Goal: Task Accomplishment & Management: Manage account settings

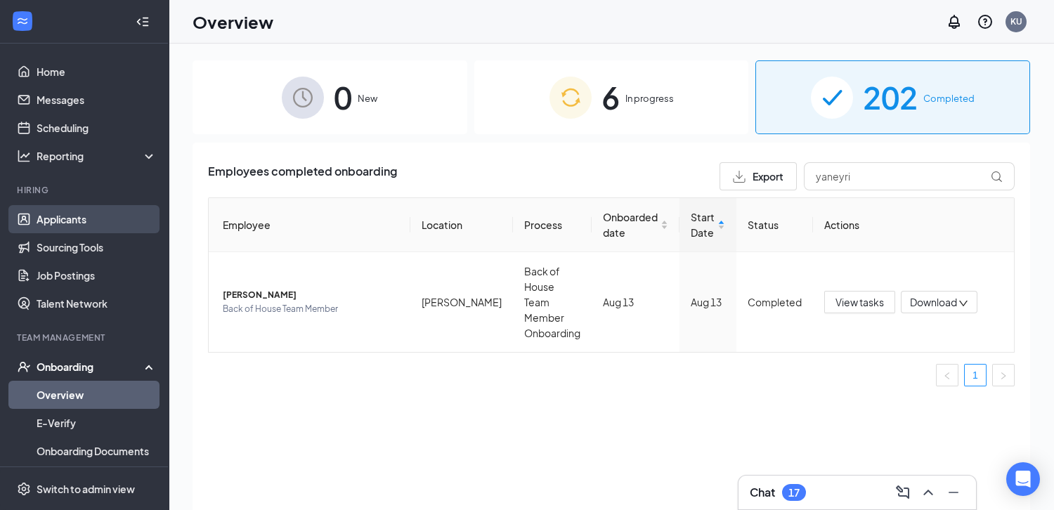
click at [89, 213] on link "Applicants" at bounding box center [97, 219] width 120 height 28
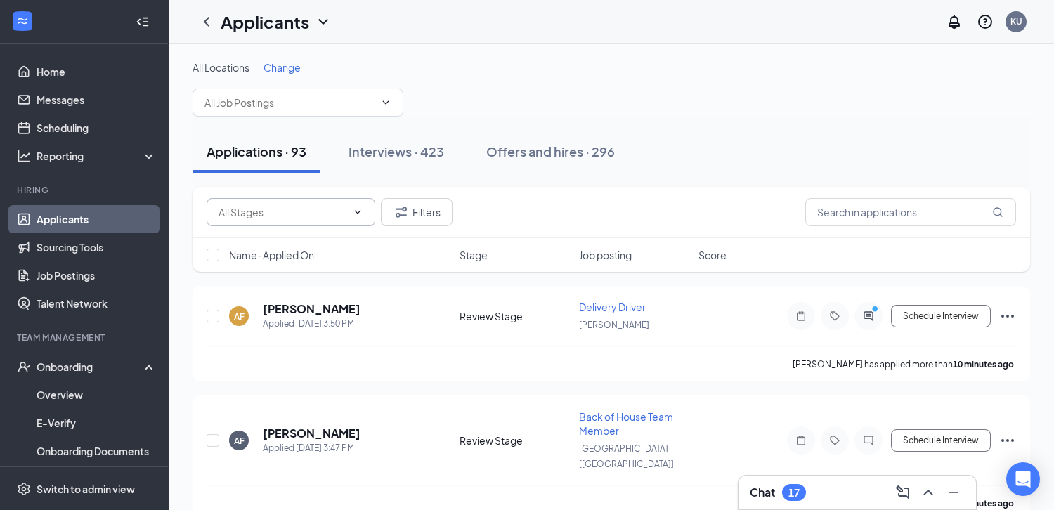
click at [338, 221] on span at bounding box center [291, 212] width 169 height 28
click at [241, 274] on div "Review Stage (18)" at bounding box center [247, 266] width 82 height 15
type input "Review Stage (18)"
click at [212, 257] on input "checkbox" at bounding box center [213, 255] width 13 height 13
checkbox input "true"
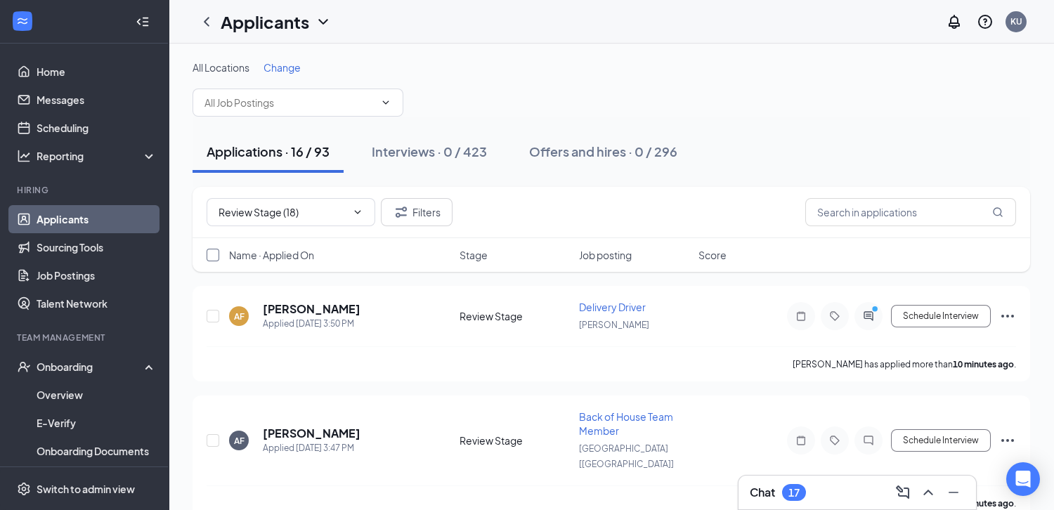
checkbox input "true"
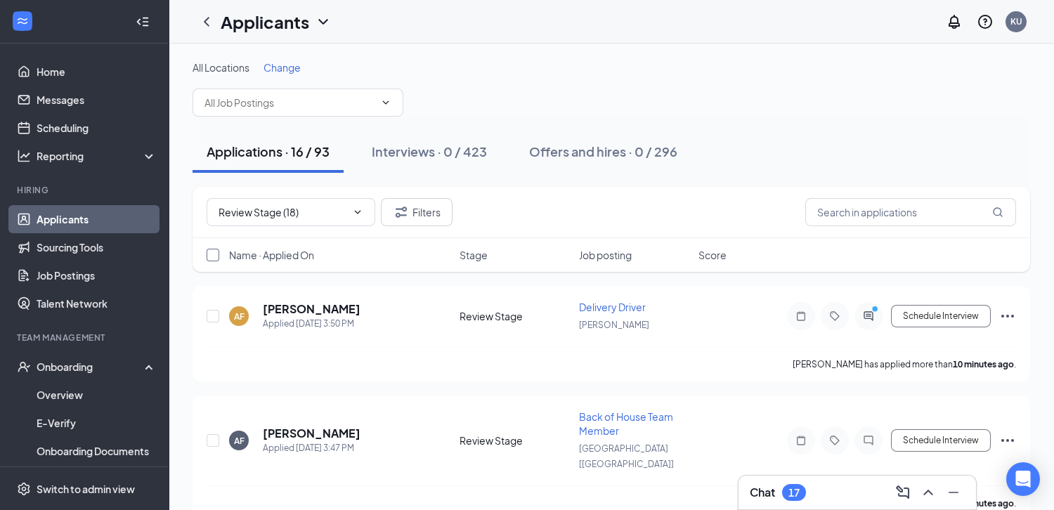
checkbox input "true"
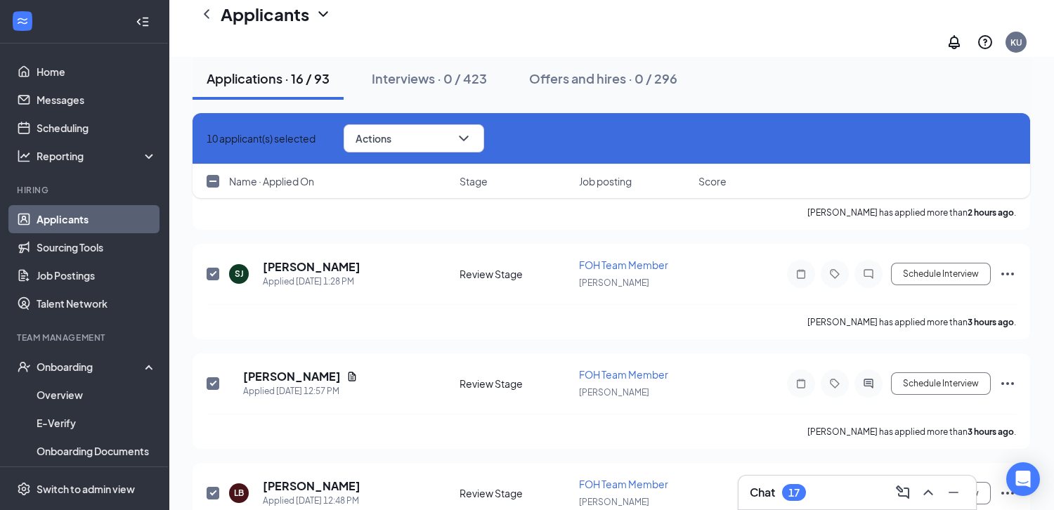
scroll to position [1566, 0]
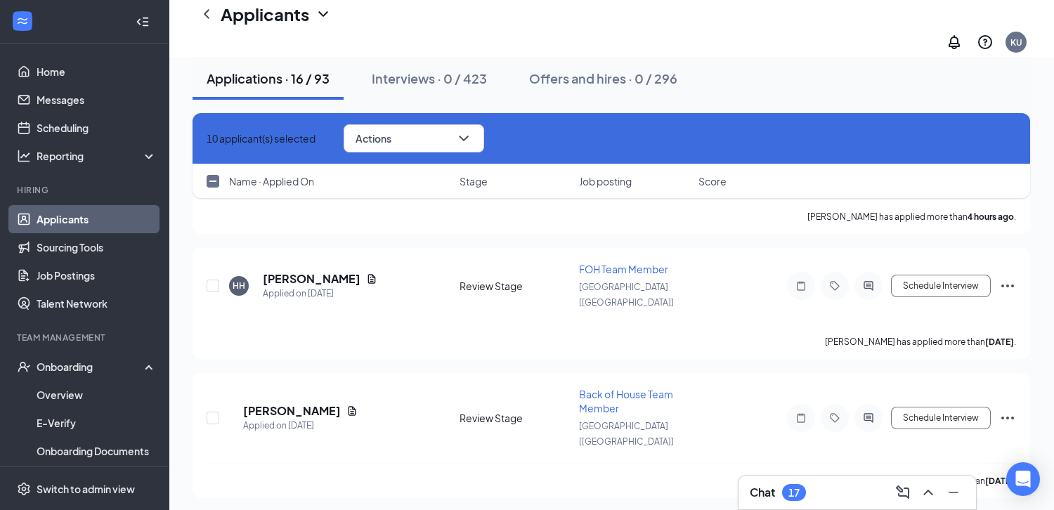
click at [209, 179] on input "checkbox" at bounding box center [213, 181] width 13 height 13
checkbox input "true"
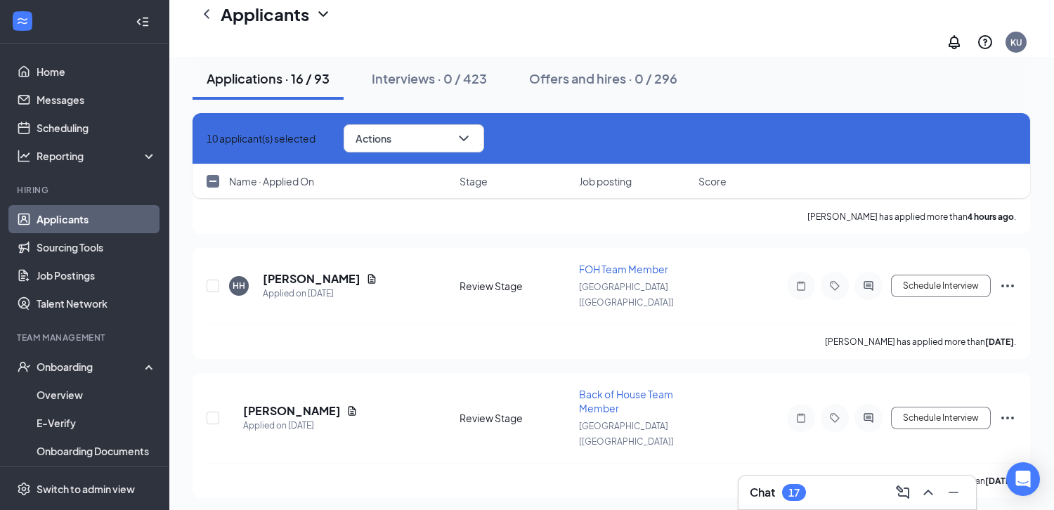
checkbox input "true"
click at [391, 134] on span "Actions" at bounding box center [374, 139] width 36 height 10
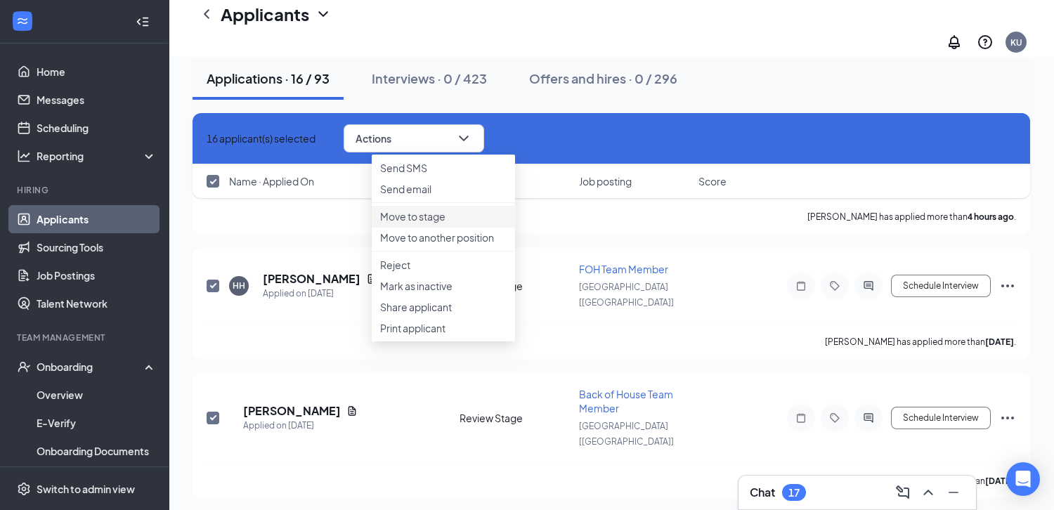
click at [430, 224] on p "Move to stage" at bounding box center [443, 216] width 127 height 14
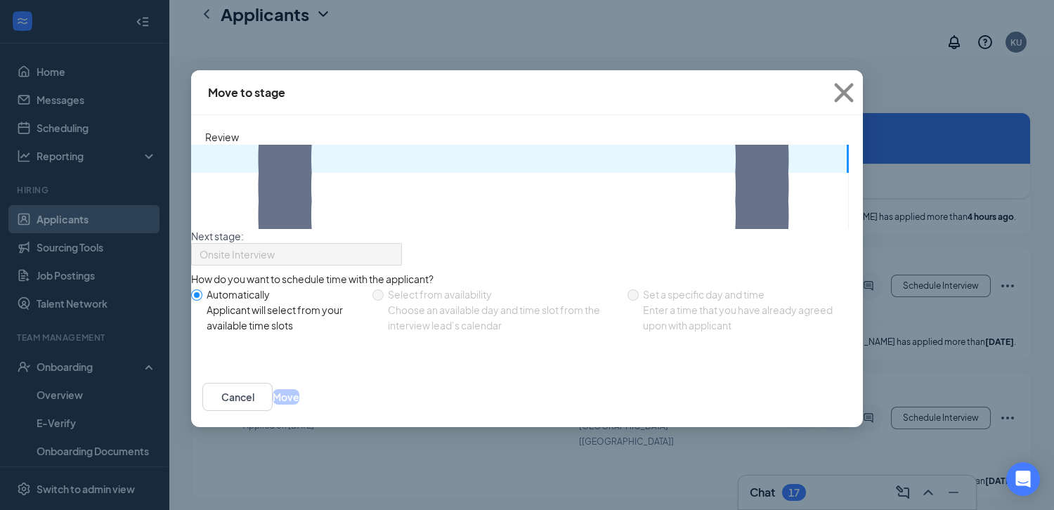
click at [849, 174] on p "FOH Team Member · [GEOGRAPHIC_DATA] [[GEOGRAPHIC_DATA]]" at bounding box center [849, 166] width 0 height 28
click at [849, 152] on p "10 applicants" at bounding box center [849, 145] width 0 height 14
click at [299, 405] on button "Move" at bounding box center [286, 396] width 27 height 15
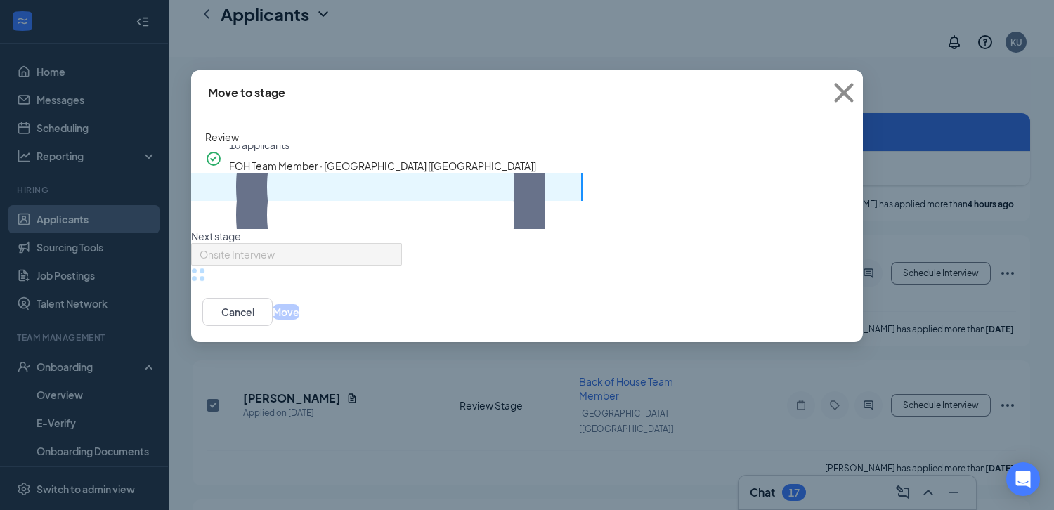
scroll to position [1553, 0]
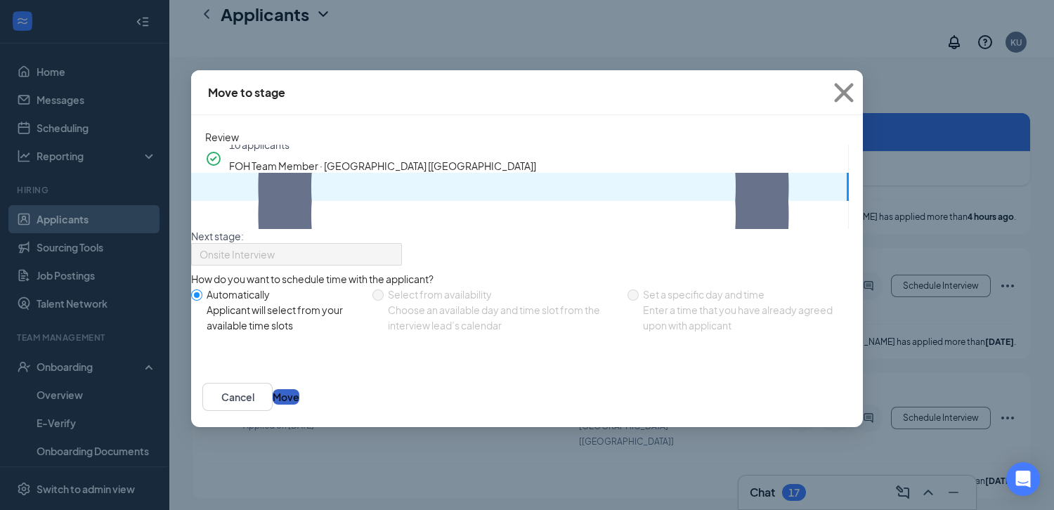
click at [299, 405] on button "Move" at bounding box center [286, 396] width 27 height 15
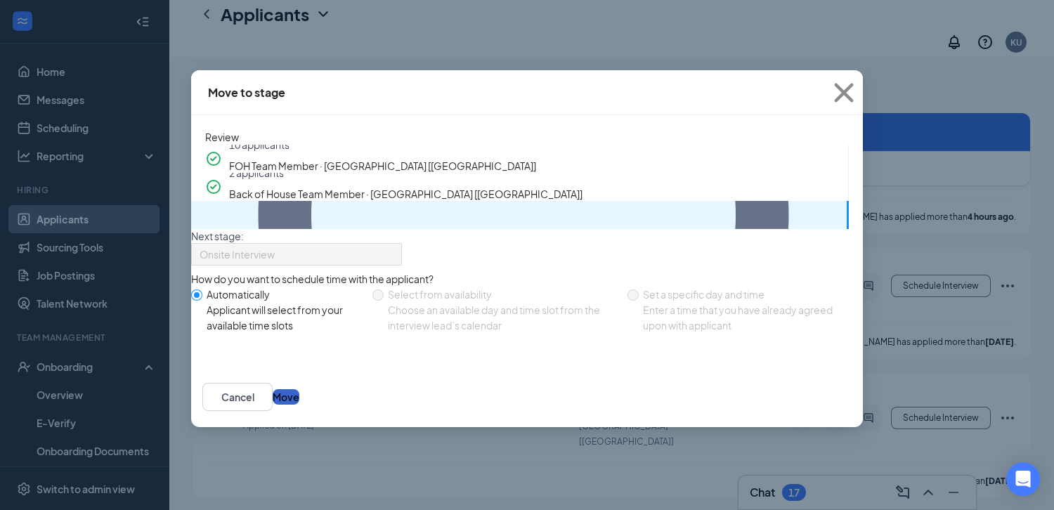
click at [299, 405] on button "Move" at bounding box center [286, 396] width 27 height 15
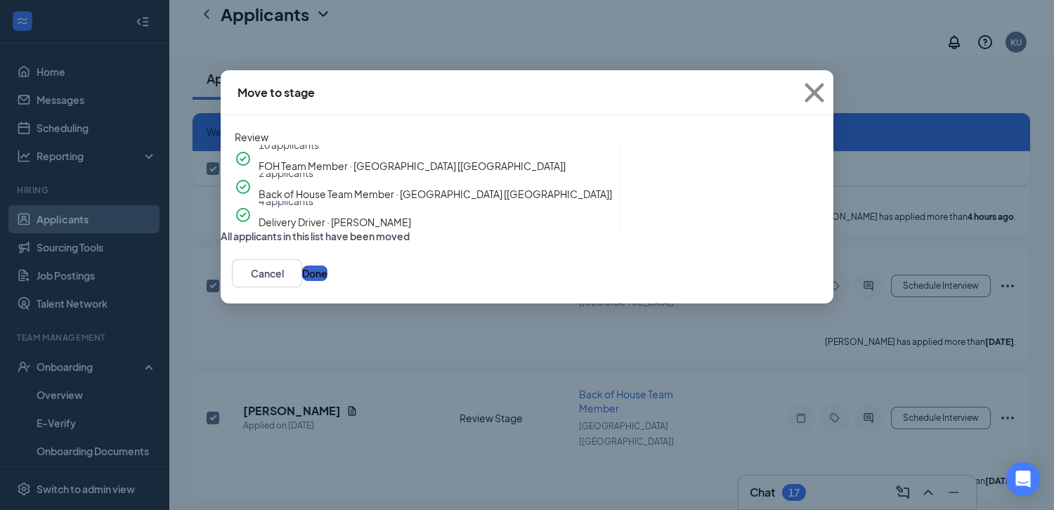
click at [328, 281] on button "Done" at bounding box center [314, 273] width 25 height 15
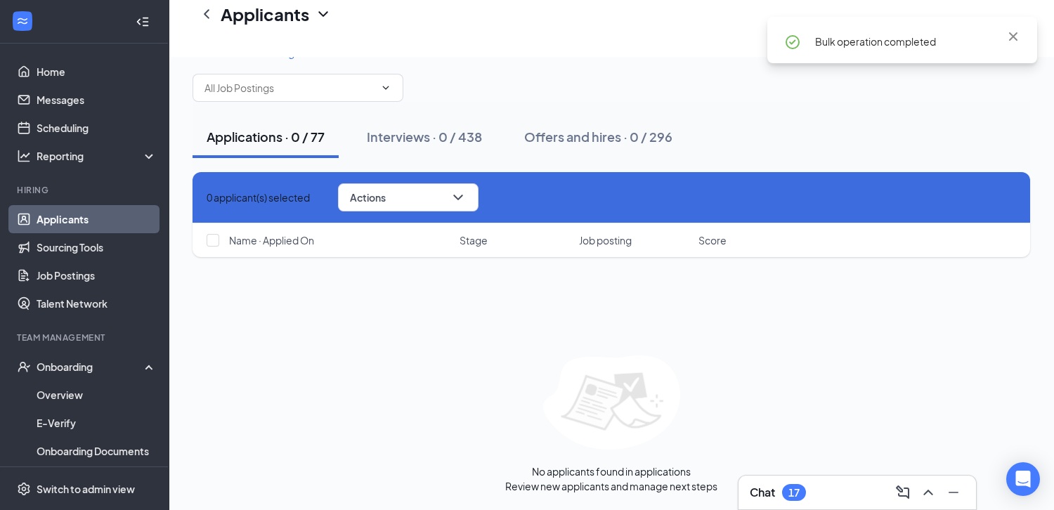
checkbox input "false"
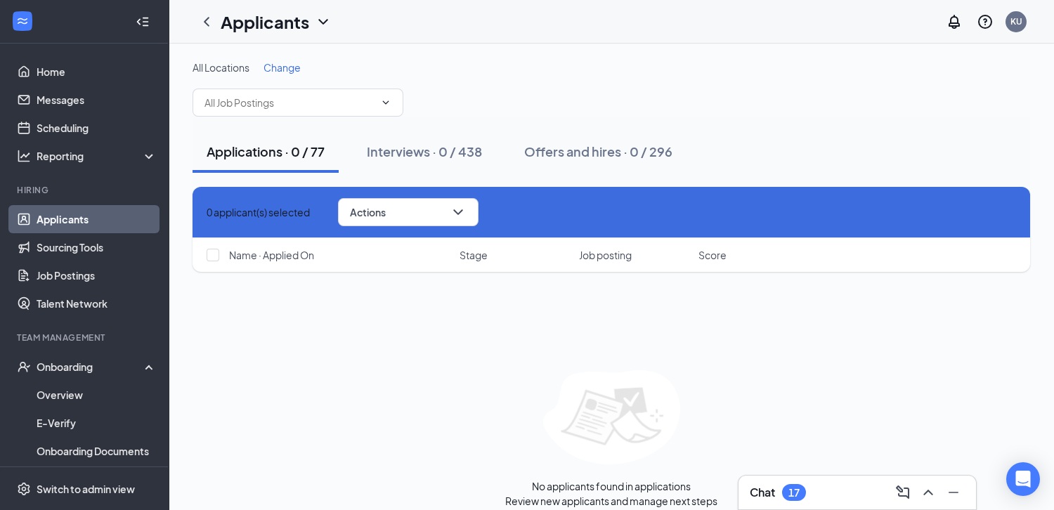
click at [207, 212] on icon "Cross" at bounding box center [207, 212] width 0 height 0
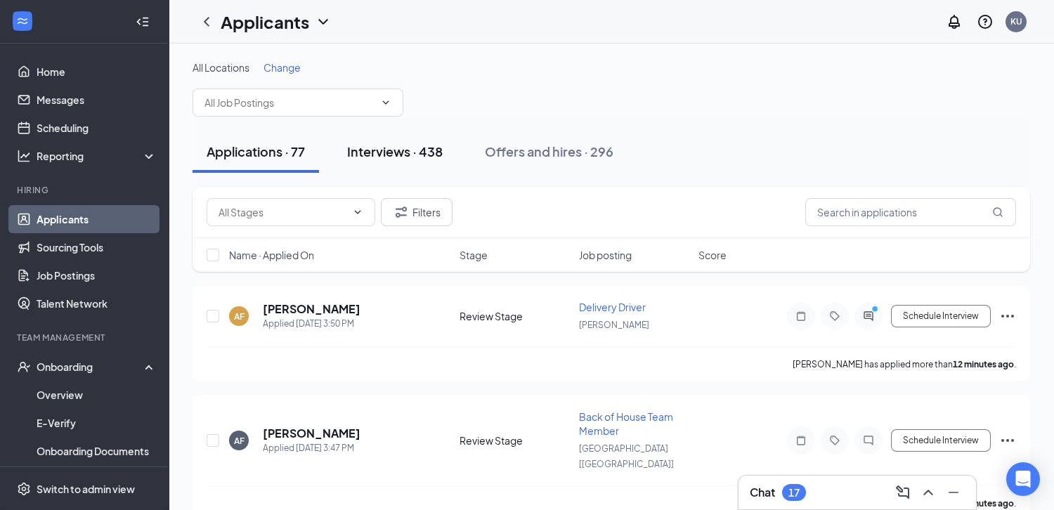
click at [391, 158] on div "Interviews · 438" at bounding box center [395, 152] width 96 height 18
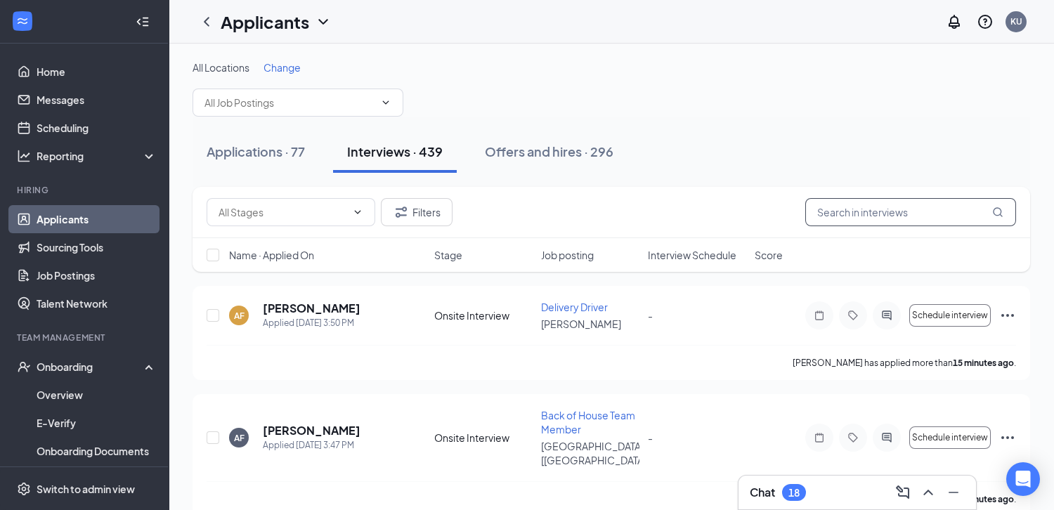
click at [855, 216] on input "text" at bounding box center [910, 212] width 211 height 28
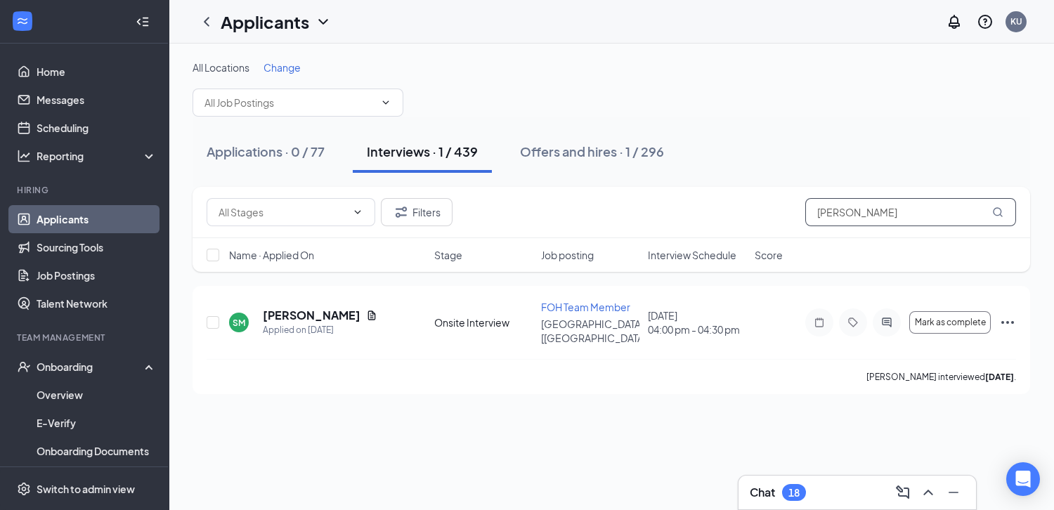
type input "[PERSON_NAME]"
click at [1015, 314] on icon "Ellipses" at bounding box center [1007, 322] width 17 height 17
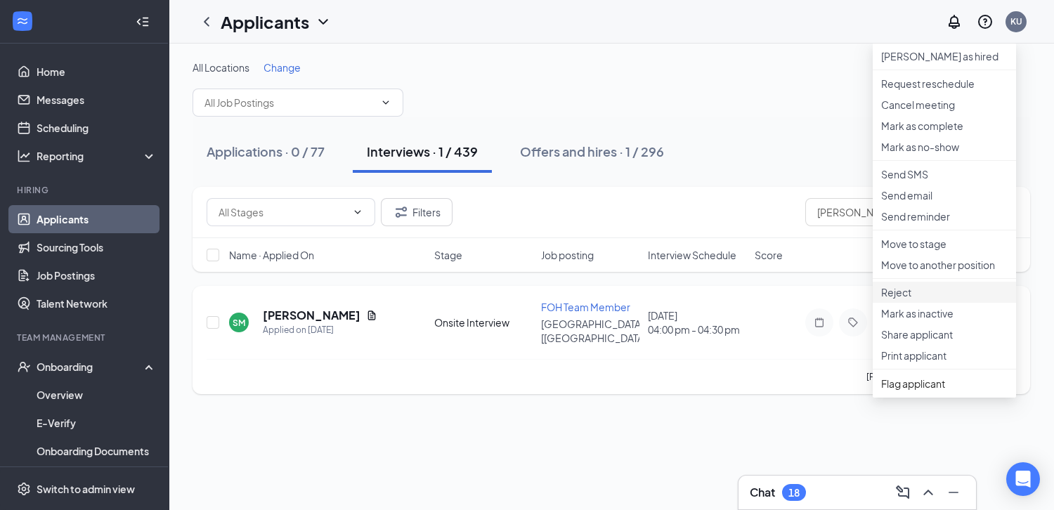
click at [912, 299] on p "Reject" at bounding box center [944, 292] width 127 height 14
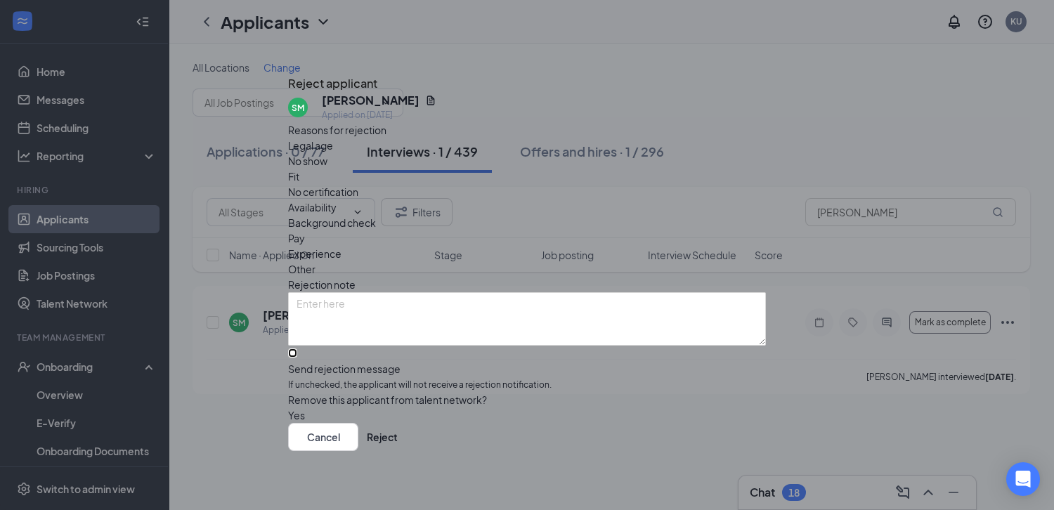
click at [297, 349] on input "Send rejection message If unchecked, the applicant will not receive a rejection…" at bounding box center [292, 353] width 9 height 9
checkbox input "true"
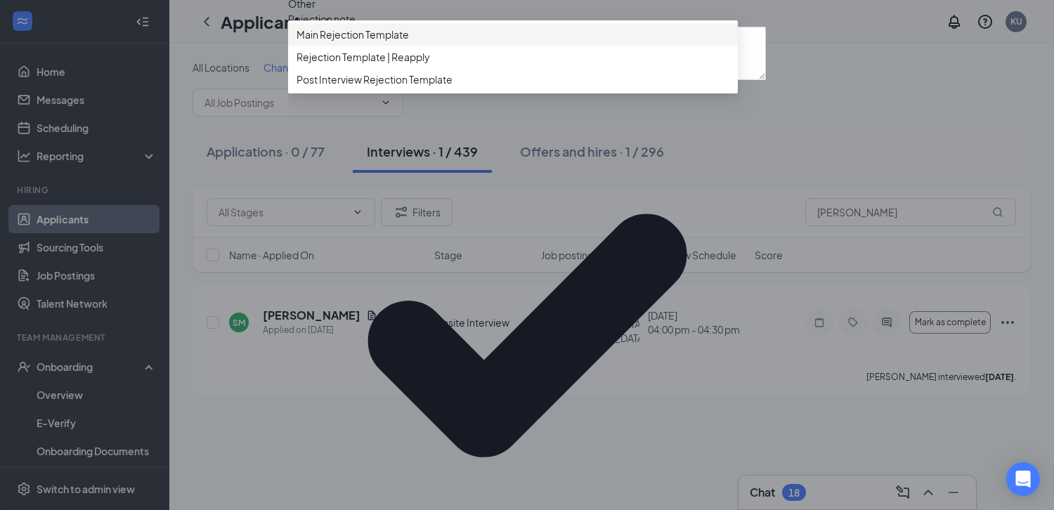
click at [401, 42] on span "Main Rejection Template" at bounding box center [353, 34] width 112 height 15
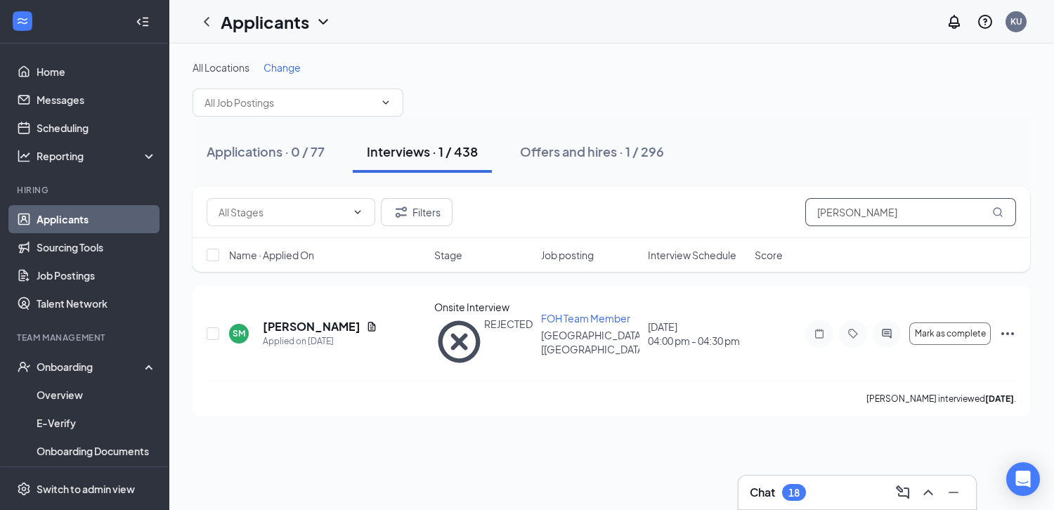
click at [856, 218] on input "[PERSON_NAME]" at bounding box center [910, 212] width 211 height 28
type input "autumn"
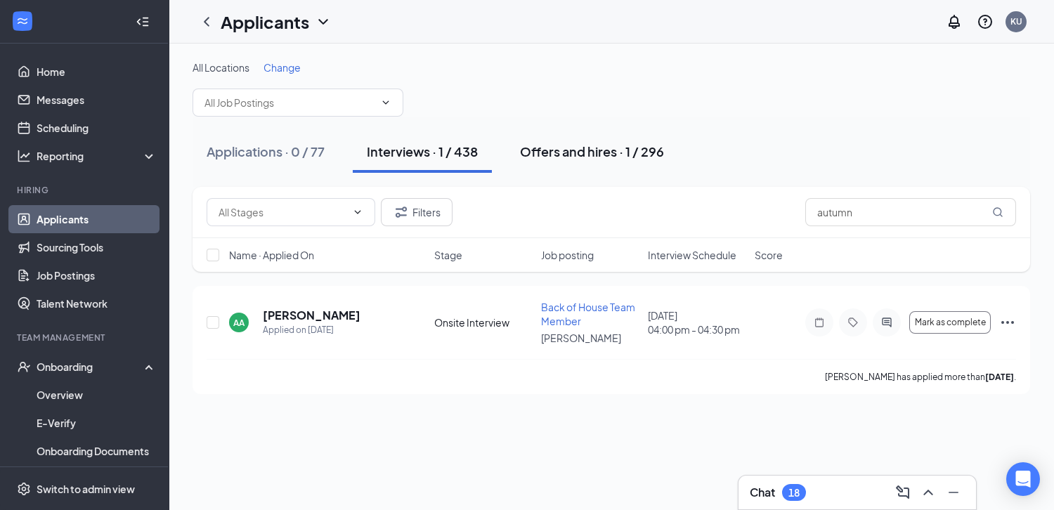
click at [658, 154] on div "Offers and hires · 1 / 296" at bounding box center [592, 152] width 144 height 18
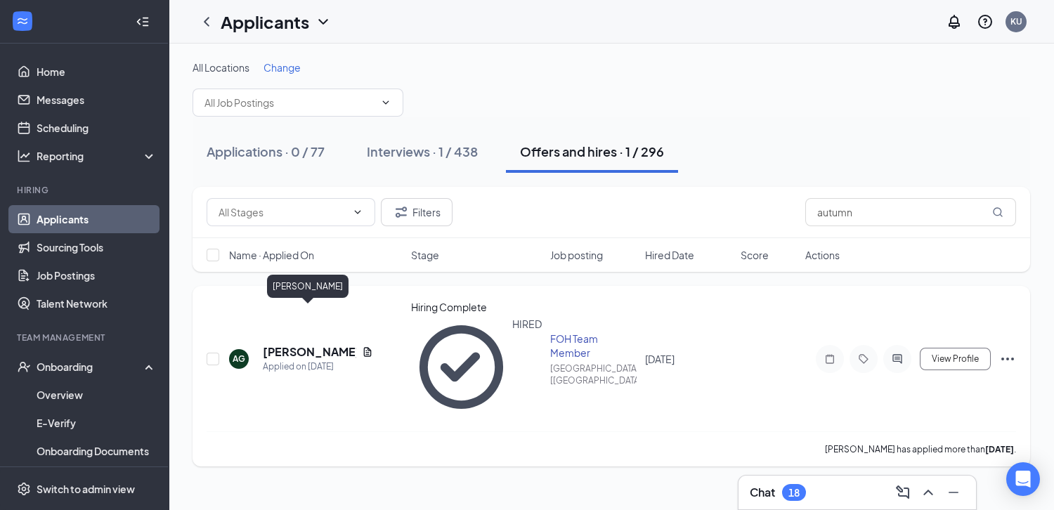
click at [280, 344] on h5 "[PERSON_NAME]" at bounding box center [309, 351] width 93 height 15
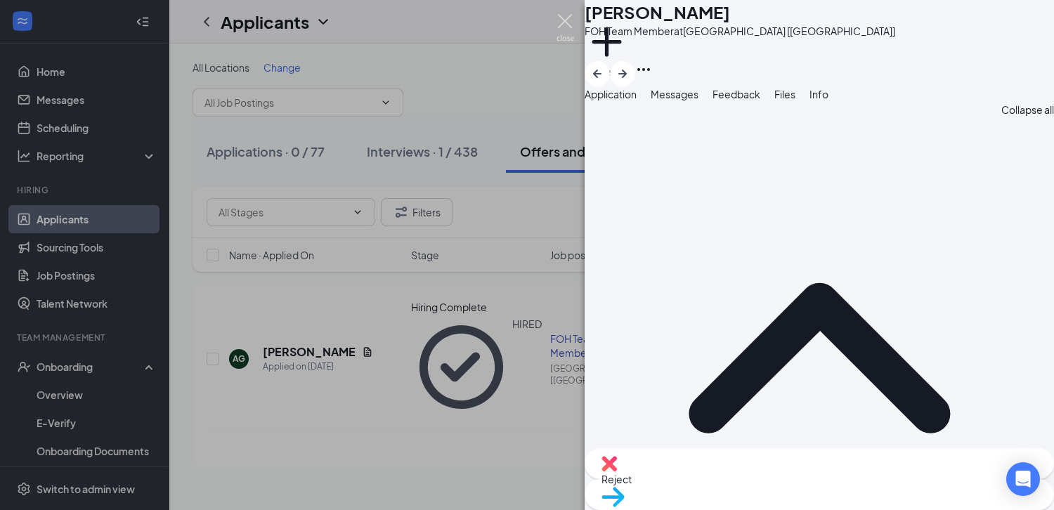
click at [570, 30] on img at bounding box center [566, 27] width 18 height 27
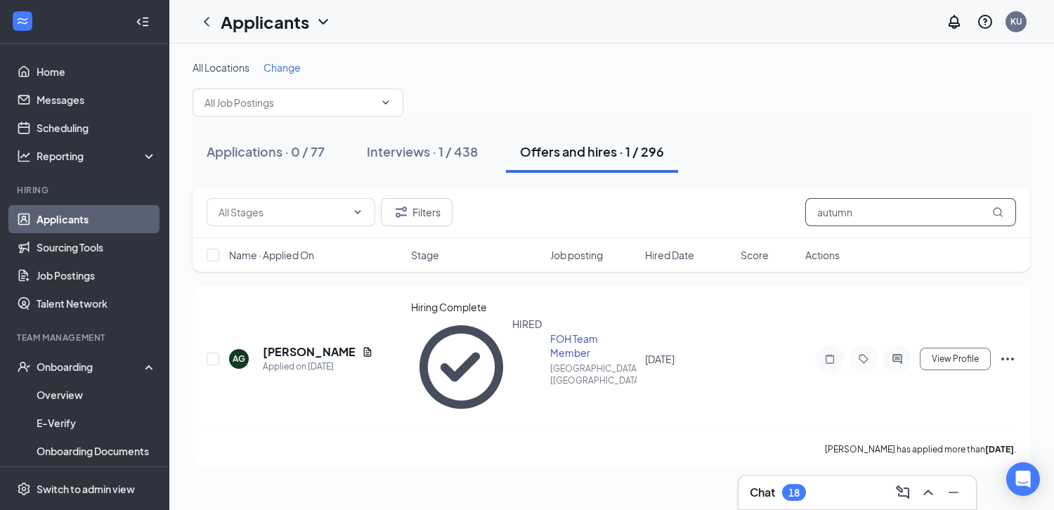
click at [898, 209] on input "autumn" at bounding box center [910, 212] width 211 height 28
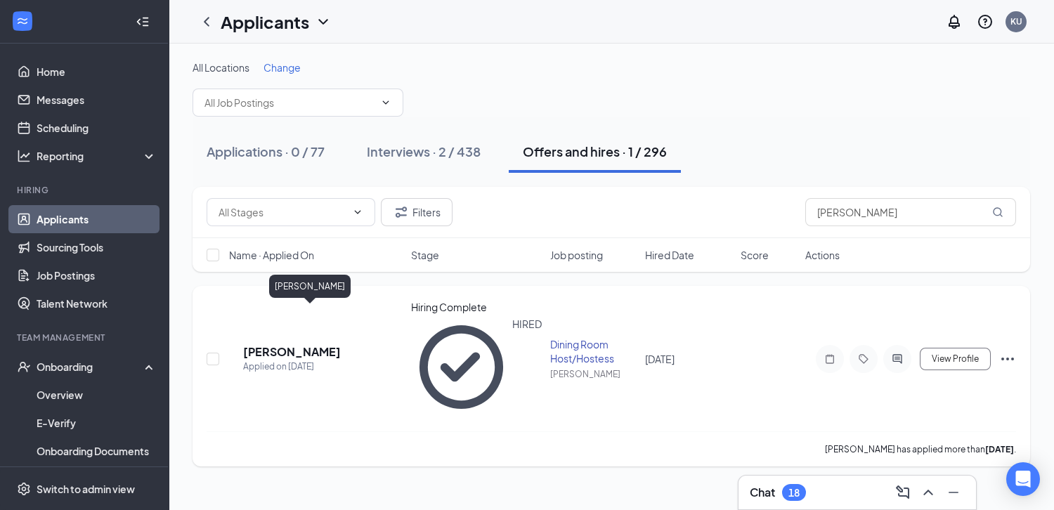
click at [277, 344] on h5 "[PERSON_NAME]" at bounding box center [292, 351] width 98 height 15
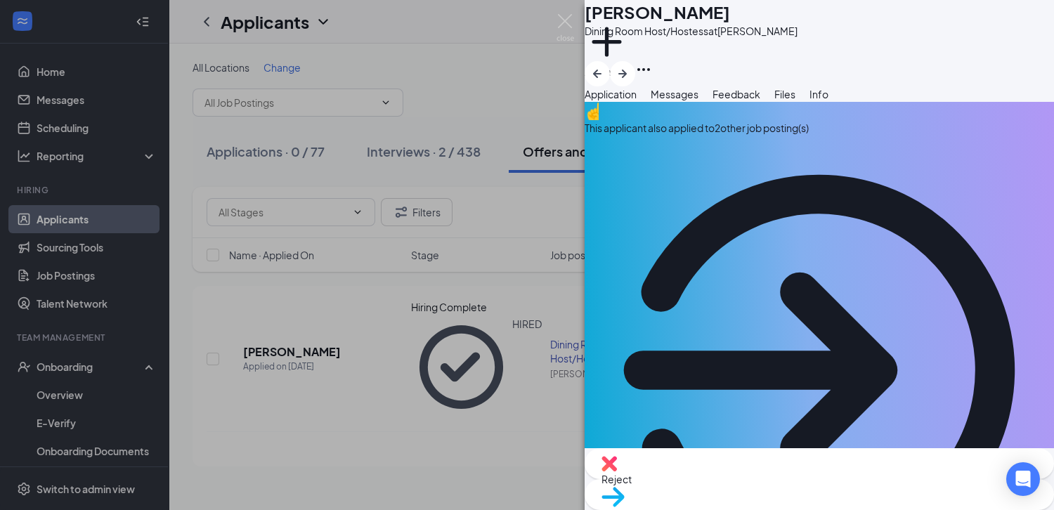
copy span "[EMAIL_ADDRESS][DOMAIN_NAME]"
click at [568, 24] on img at bounding box center [566, 27] width 18 height 27
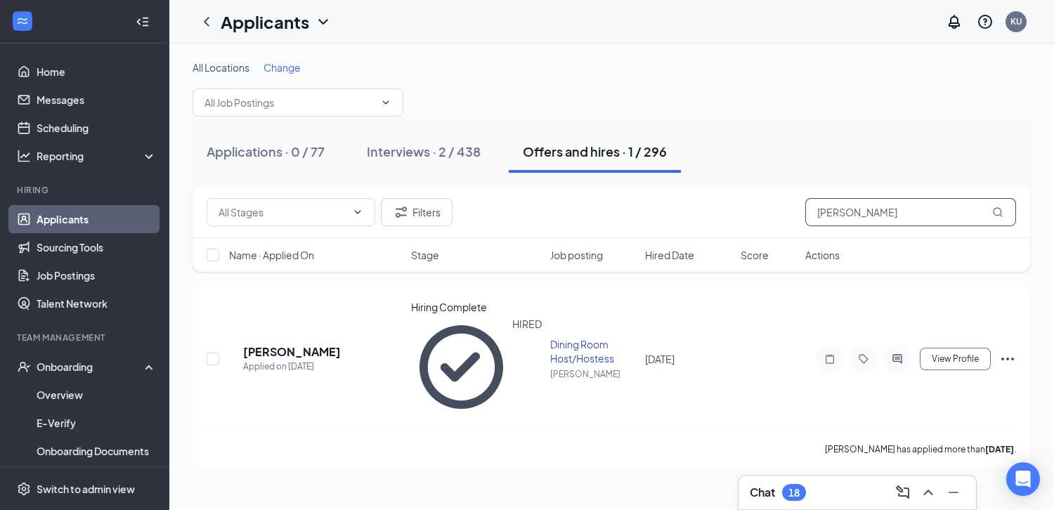
click at [872, 216] on input "[PERSON_NAME]" at bounding box center [910, 212] width 211 height 28
click at [300, 344] on h5 "[PERSON_NAME]" at bounding box center [292, 351] width 98 height 15
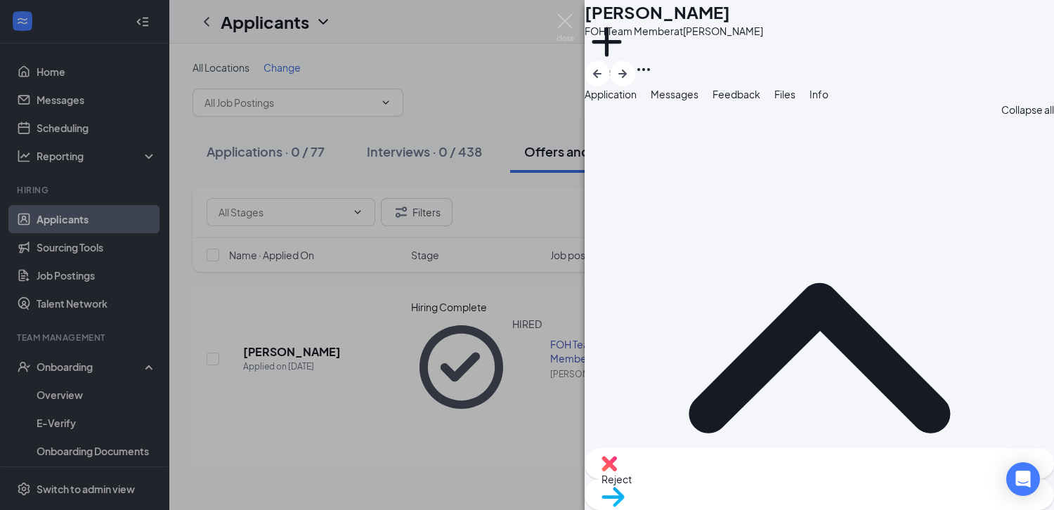
copy span "[EMAIL_ADDRESS][DOMAIN_NAME]"
click at [562, 19] on img at bounding box center [566, 27] width 18 height 27
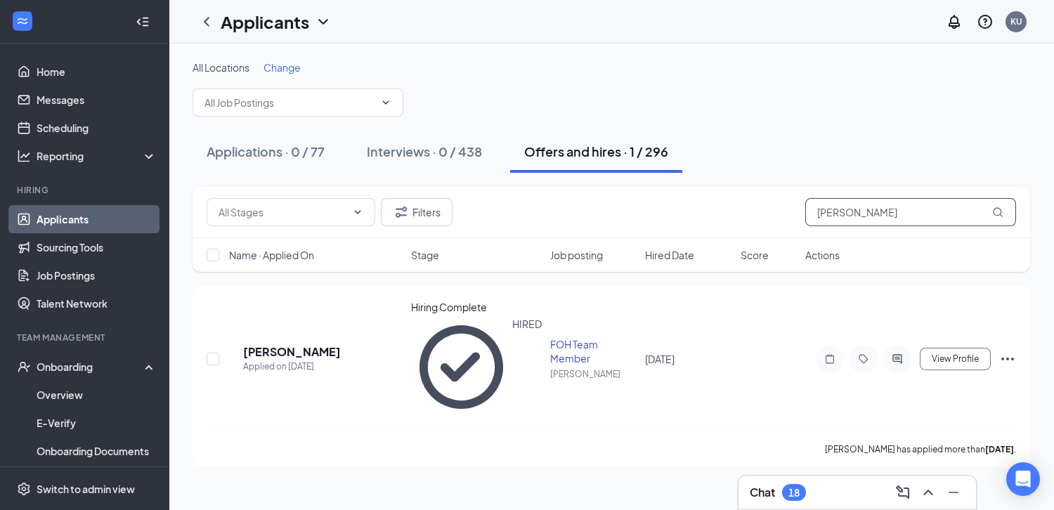
click at [891, 217] on input "[PERSON_NAME]" at bounding box center [910, 212] width 211 height 28
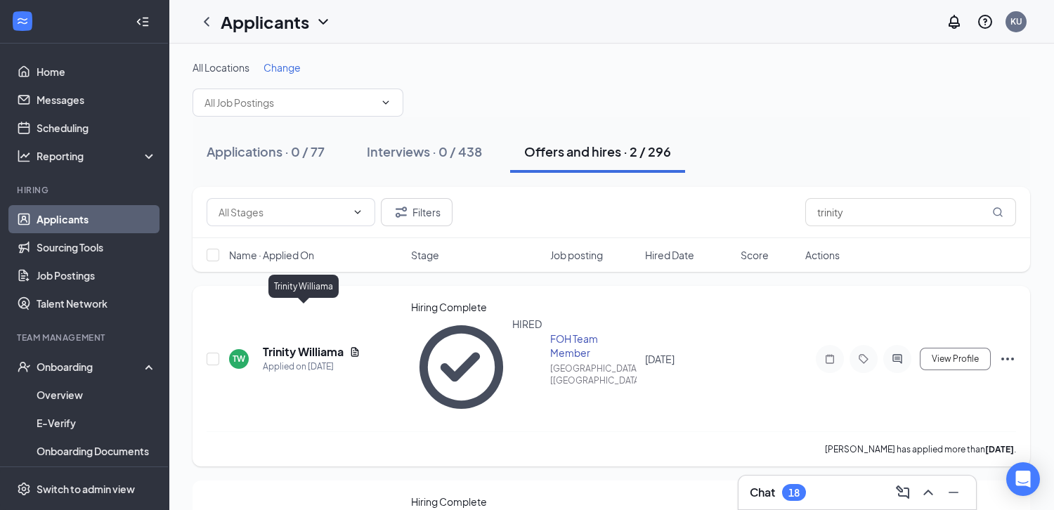
click at [332, 344] on h5 "Trinity Williama" at bounding box center [303, 351] width 81 height 15
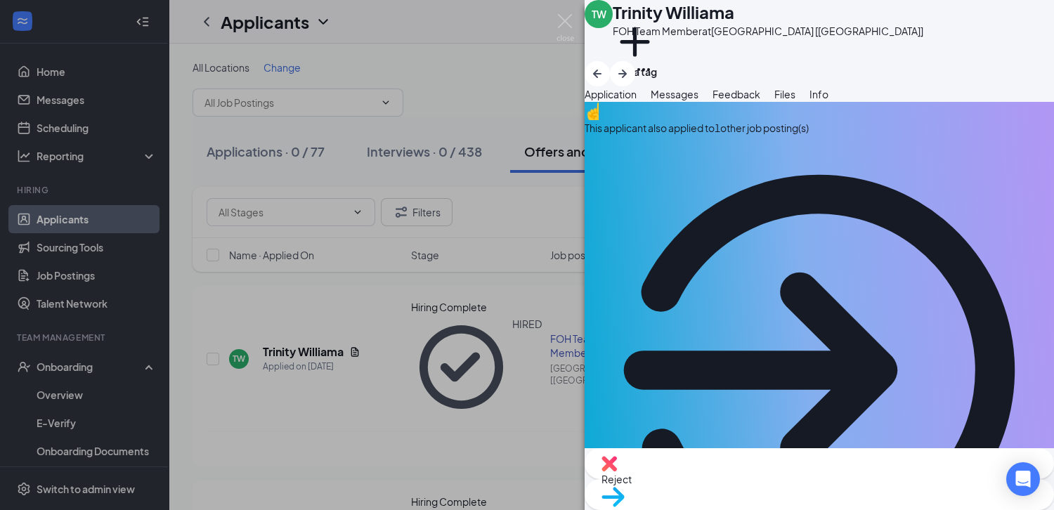
copy span "[EMAIL_ADDRESS][DOMAIN_NAME]"
click at [568, 2] on div "TW Trinity [PERSON_NAME] Team Member at [GEOGRAPHIC_DATA] [[GEOGRAPHIC_DATA]] A…" at bounding box center [527, 255] width 1054 height 510
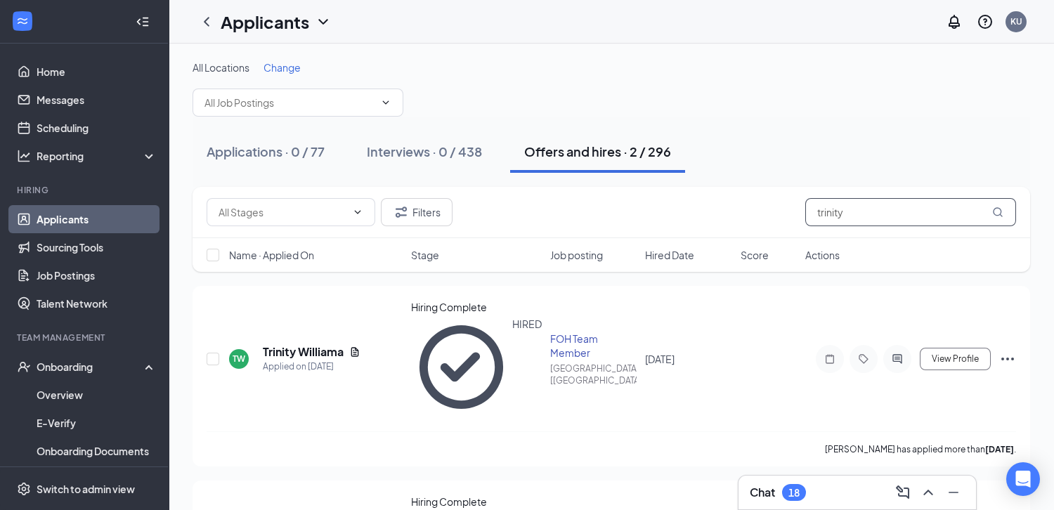
click at [863, 209] on input "trinity" at bounding box center [910, 212] width 211 height 28
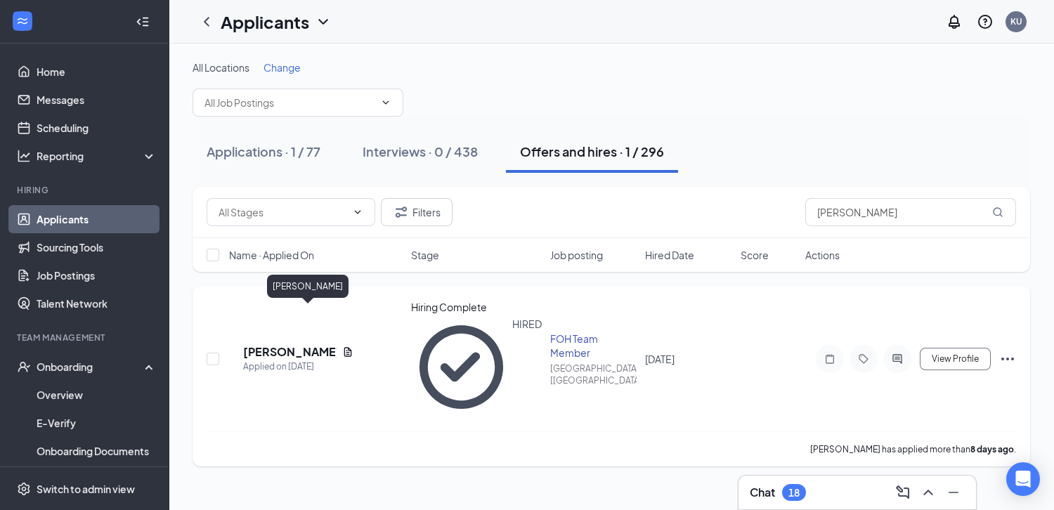
click at [301, 344] on h5 "[PERSON_NAME]" at bounding box center [289, 351] width 93 height 15
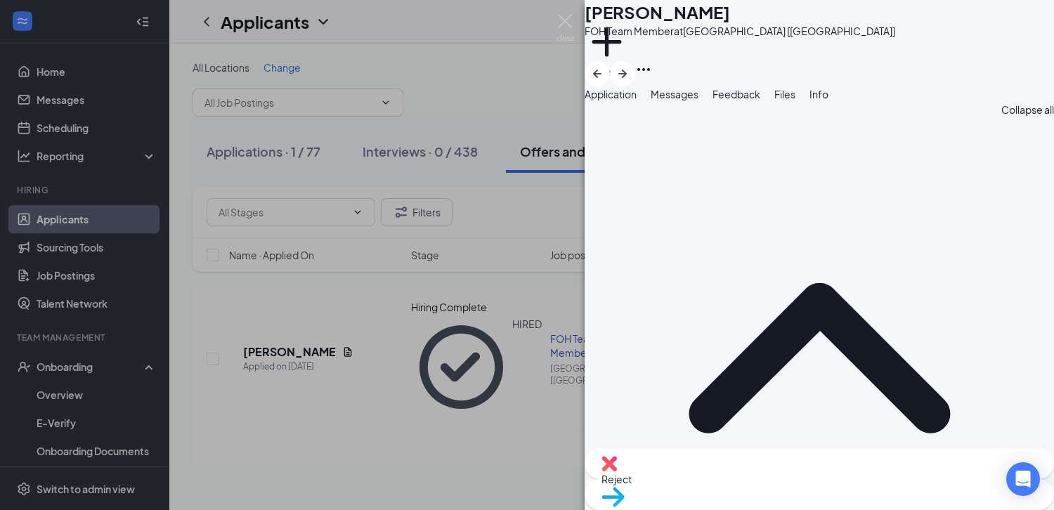
copy span "[EMAIL_ADDRESS][DOMAIN_NAME]"
click at [564, 24] on img at bounding box center [566, 27] width 18 height 27
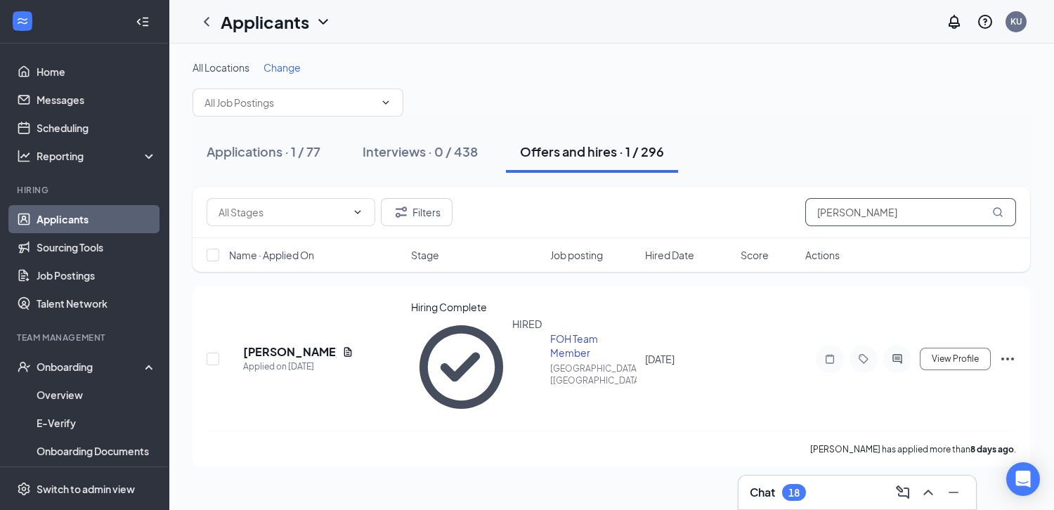
click at [858, 213] on input "[PERSON_NAME]" at bounding box center [910, 212] width 211 height 28
type input "[PERSON_NAME]"
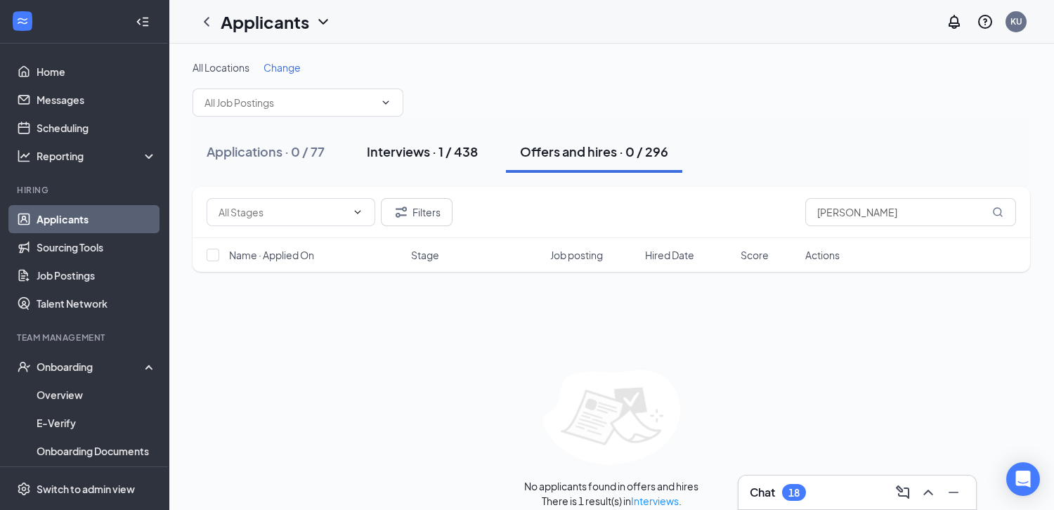
click at [441, 159] on div "Interviews · 1 / 438" at bounding box center [422, 152] width 111 height 18
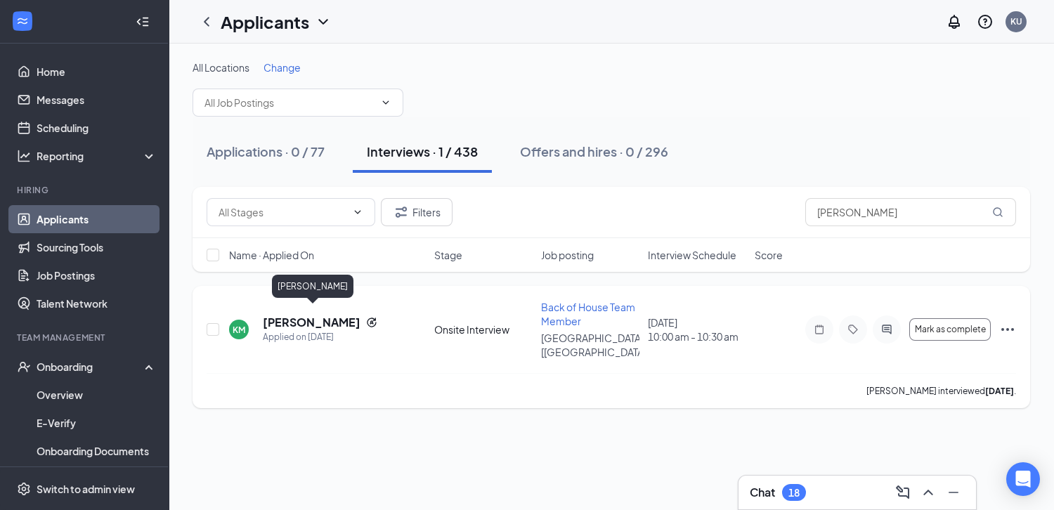
click at [335, 315] on h5 "[PERSON_NAME]" at bounding box center [312, 322] width 98 height 15
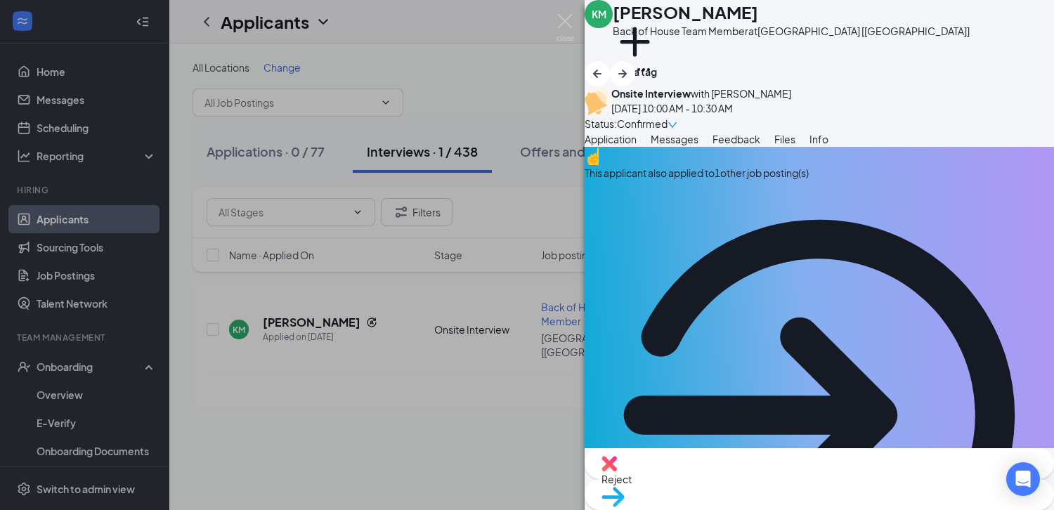
copy span "[EMAIL_ADDRESS][DOMAIN_NAME]"
click at [566, 22] on img at bounding box center [566, 27] width 18 height 27
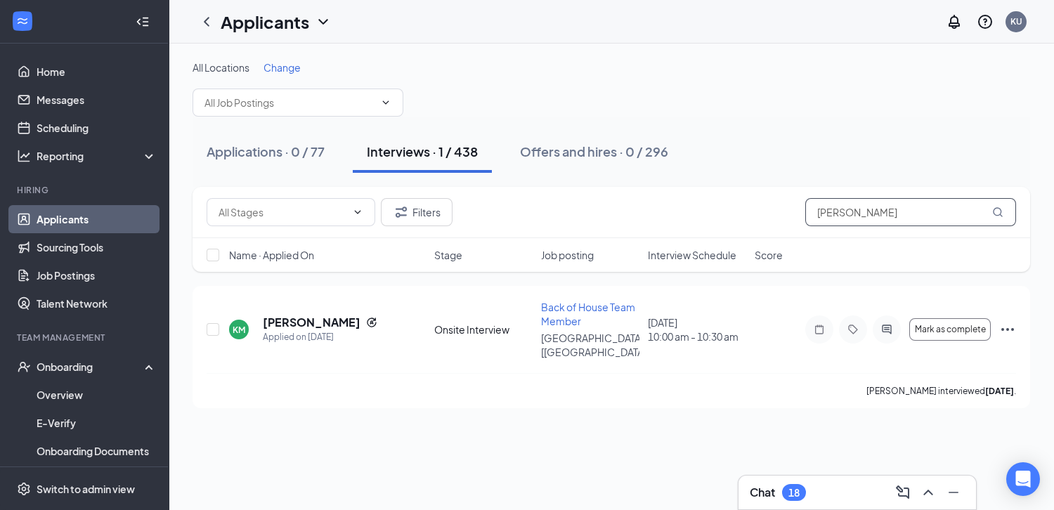
click at [911, 219] on input "[PERSON_NAME]" at bounding box center [910, 212] width 211 height 28
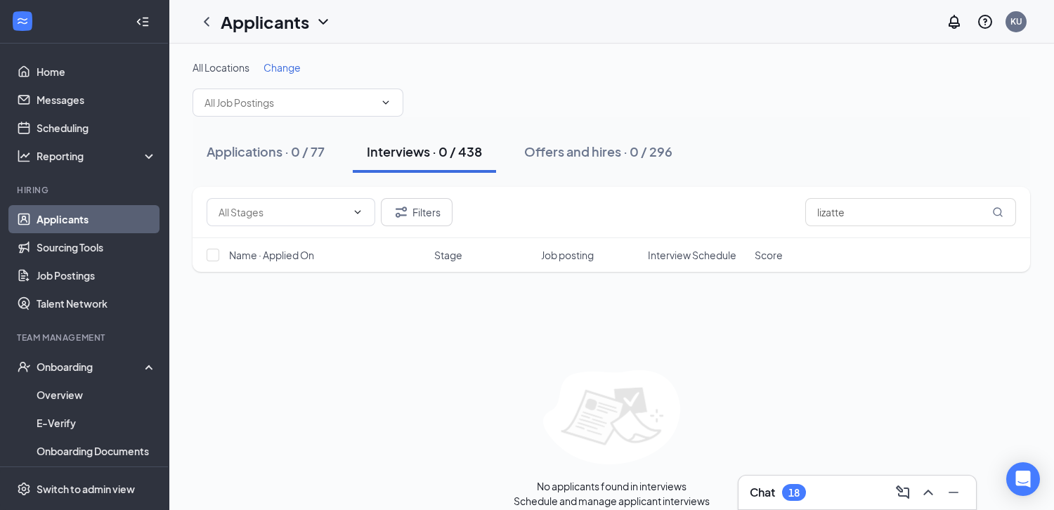
click at [507, 302] on div "Filters [PERSON_NAME] Name · Applied On Stage Job posting Interview Schedule Sc…" at bounding box center [612, 347] width 838 height 321
click at [828, 209] on input "lizatte" at bounding box center [910, 212] width 211 height 28
type input "[PERSON_NAME]"
click at [587, 161] on button "Offers and hires · 1 / 296" at bounding box center [596, 152] width 172 height 42
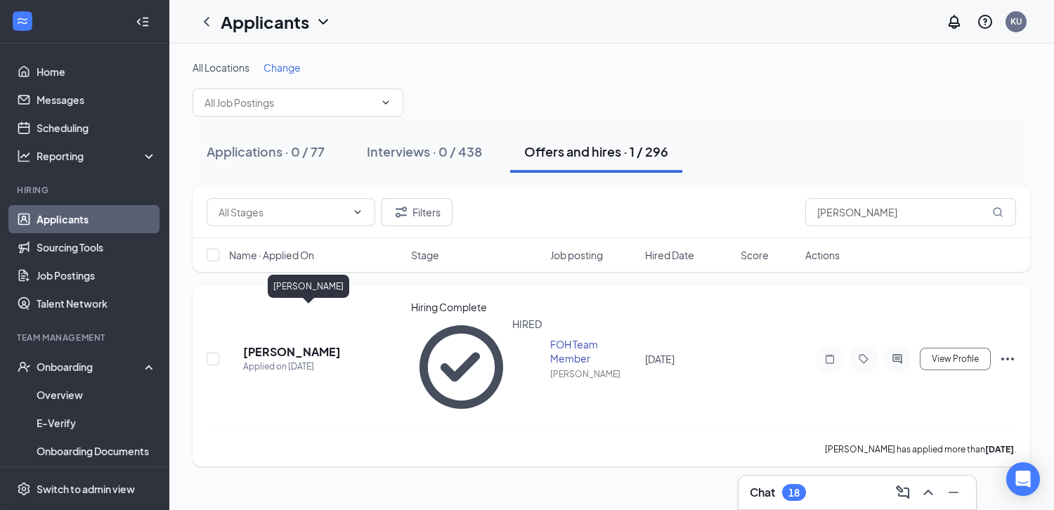
click at [317, 344] on h5 "[PERSON_NAME]" at bounding box center [292, 351] width 98 height 15
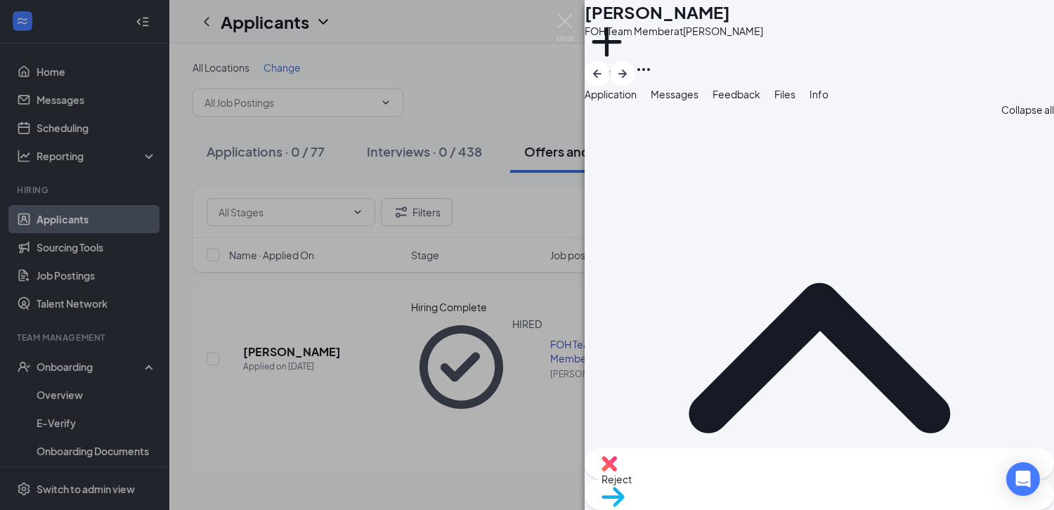
copy span "[EMAIL_ADDRESS][DOMAIN_NAME]"
click at [568, 29] on img at bounding box center [566, 27] width 18 height 27
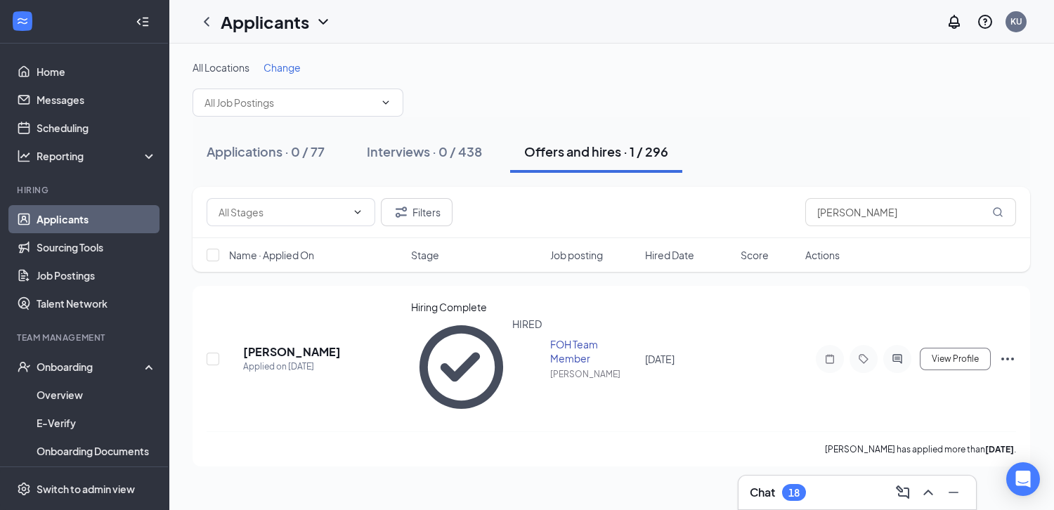
click at [118, 222] on link "Applicants" at bounding box center [97, 219] width 120 height 28
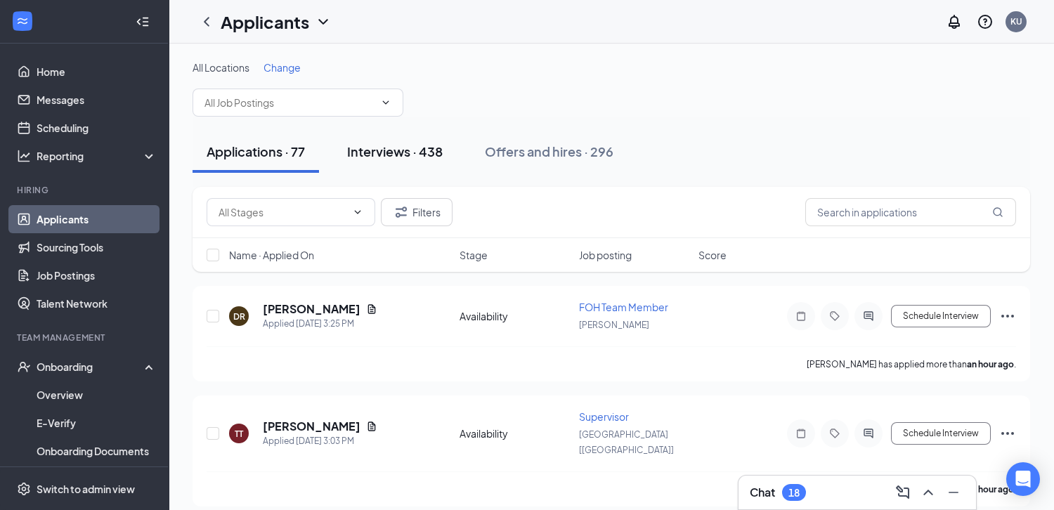
click at [419, 151] on div "Interviews · 438" at bounding box center [395, 152] width 96 height 18
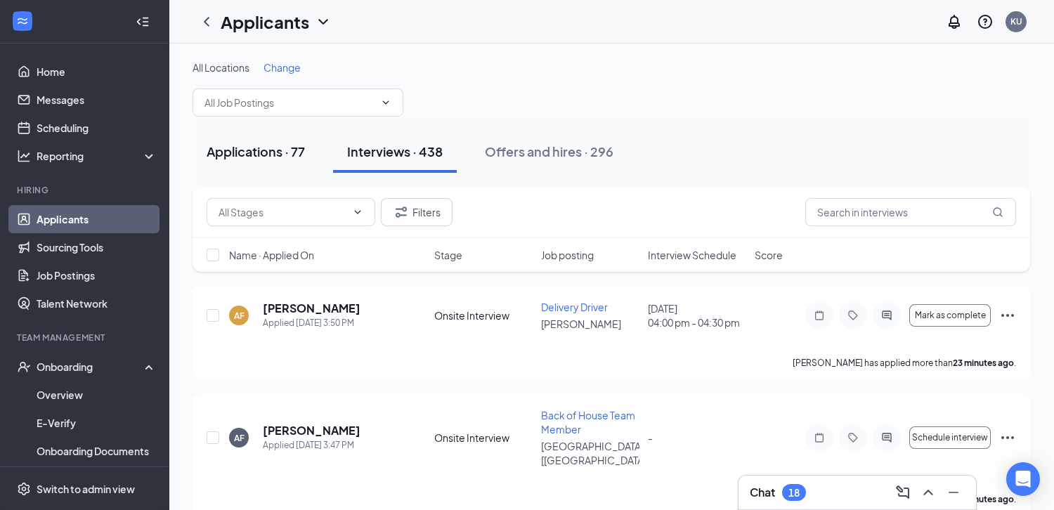
click at [296, 154] on div "Applications · 77" at bounding box center [256, 152] width 98 height 18
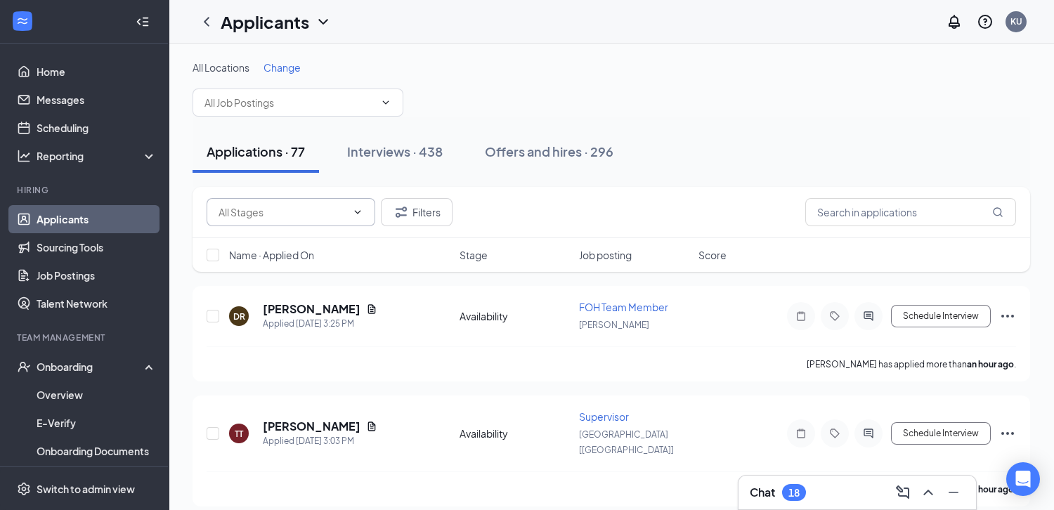
click at [299, 206] on input "text" at bounding box center [283, 212] width 128 height 15
click at [268, 274] on div "Review Stage (2)" at bounding box center [244, 266] width 76 height 15
type input "Review Stage (2)"
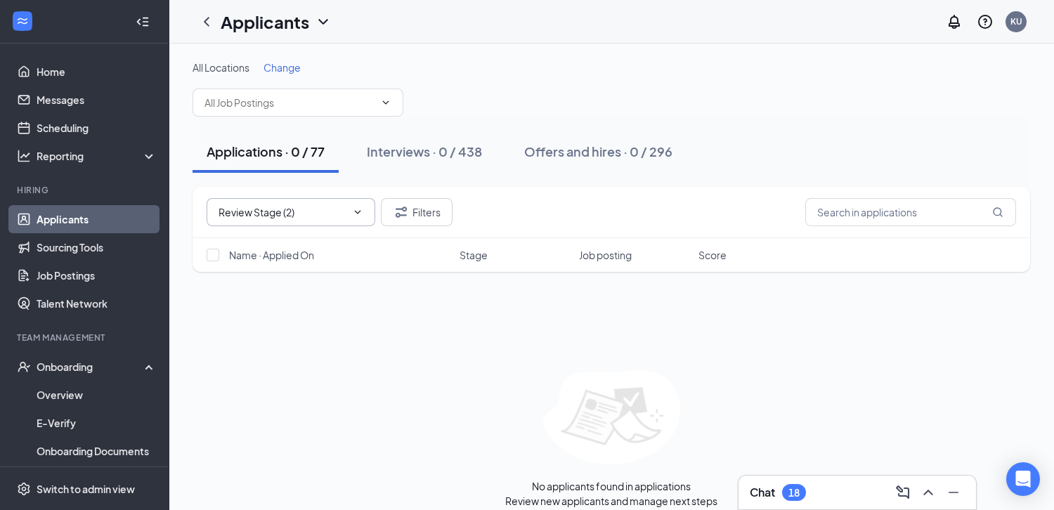
click at [349, 212] on icon "Cross" at bounding box center [349, 212] width 0 height 0
